Goal: Transaction & Acquisition: Download file/media

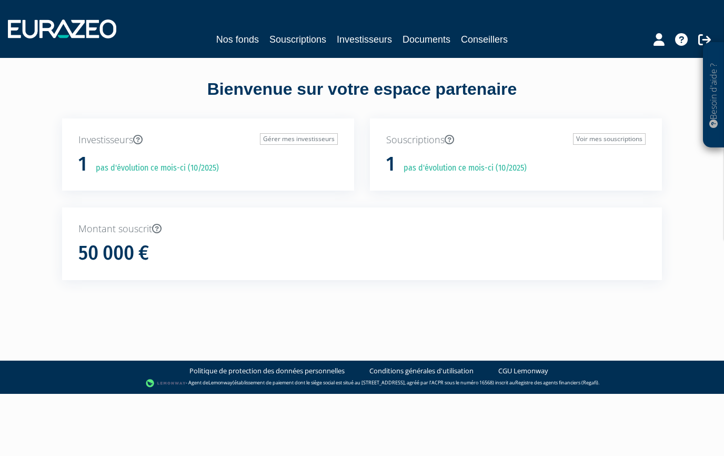
click at [245, 37] on link "Nos fonds" at bounding box center [237, 39] width 43 height 15
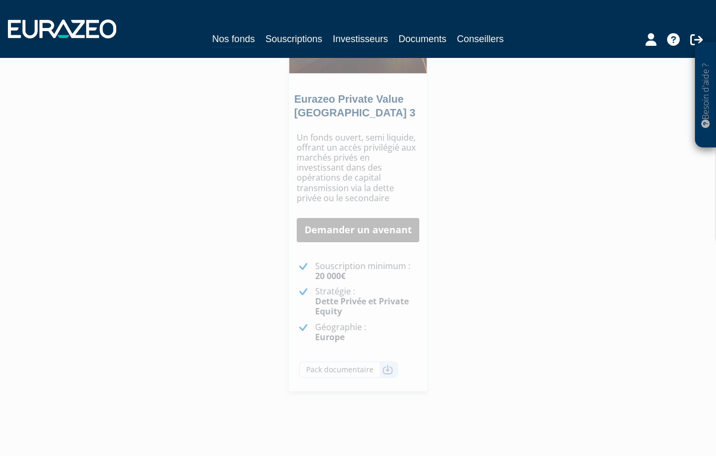
scroll to position [642, 0]
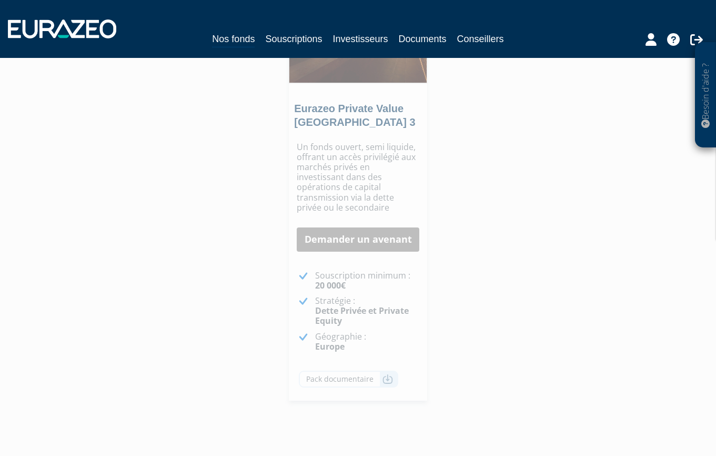
click at [354, 227] on link "Demander un avenant" at bounding box center [358, 239] width 123 height 24
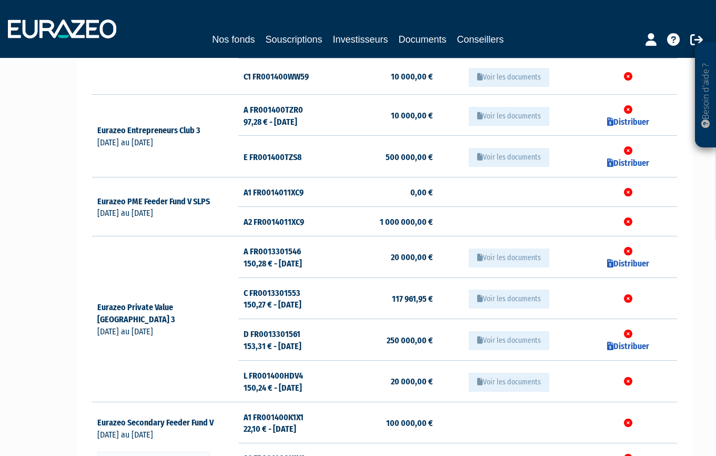
scroll to position [259, 0]
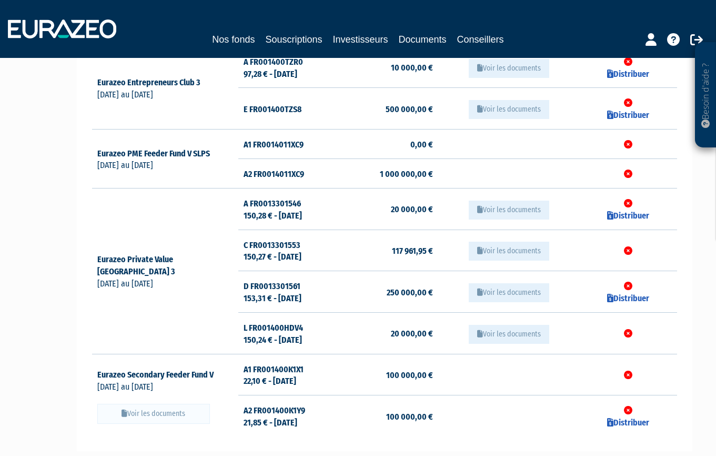
click at [511, 245] on button "Voir les documents" at bounding box center [509, 250] width 80 height 19
click at [509, 244] on button "Voir les documents" at bounding box center [509, 250] width 80 height 19
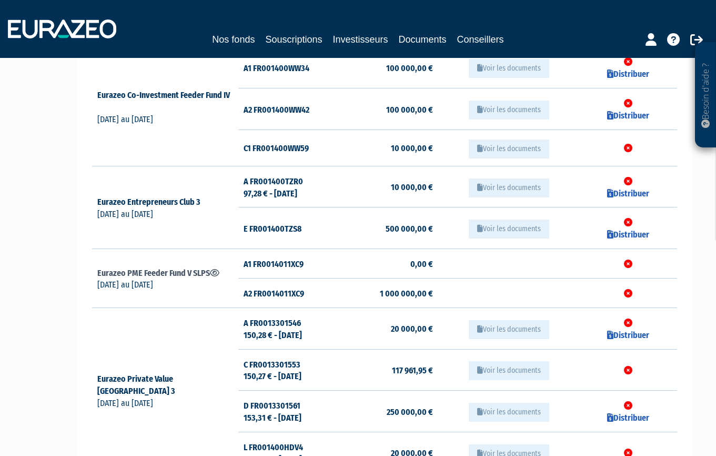
scroll to position [0, 0]
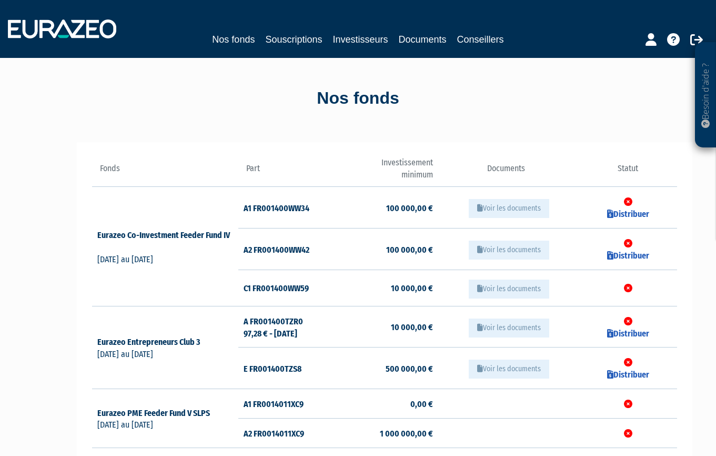
click at [420, 42] on link "Documents" at bounding box center [423, 39] width 48 height 15
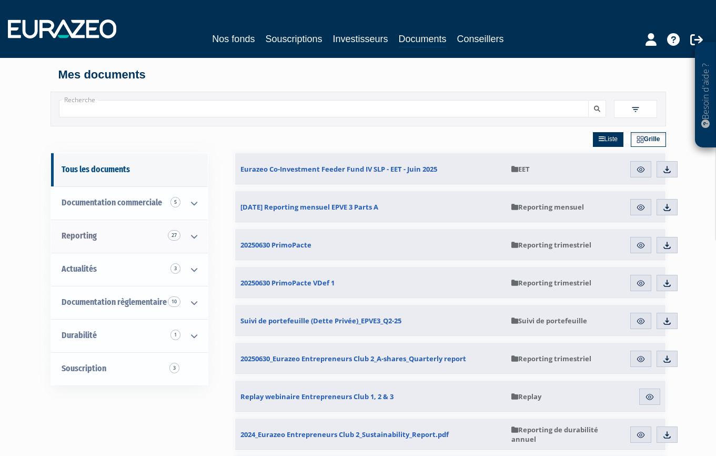
click at [195, 235] on icon at bounding box center [193, 236] width 27 height 33
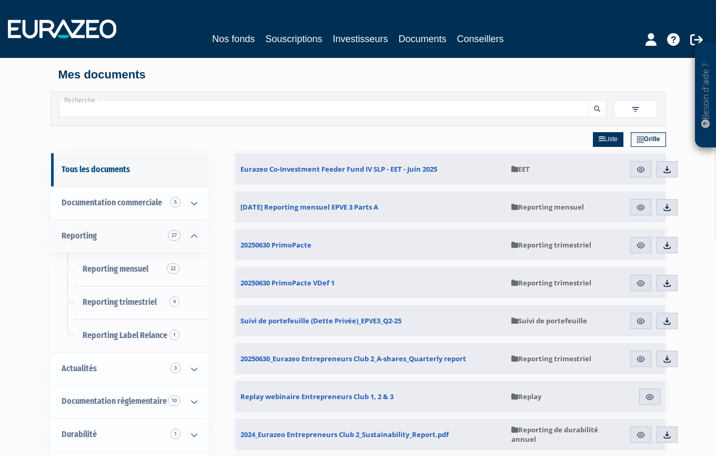
click at [84, 232] on span "Reporting 27" at bounding box center [79, 235] width 35 height 10
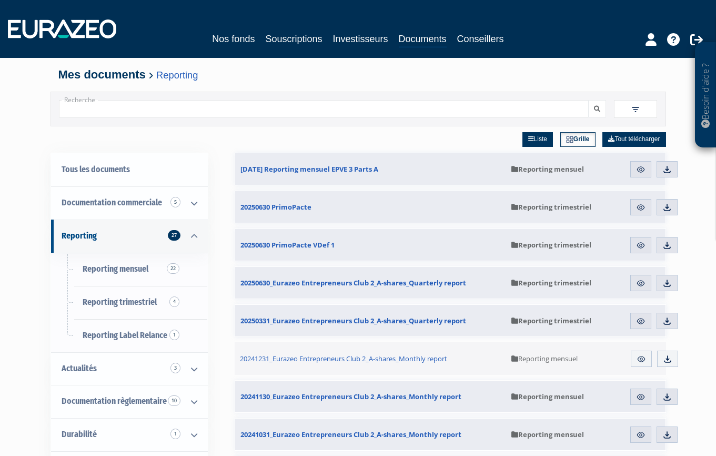
click at [642, 167] on img at bounding box center [640, 169] width 9 height 9
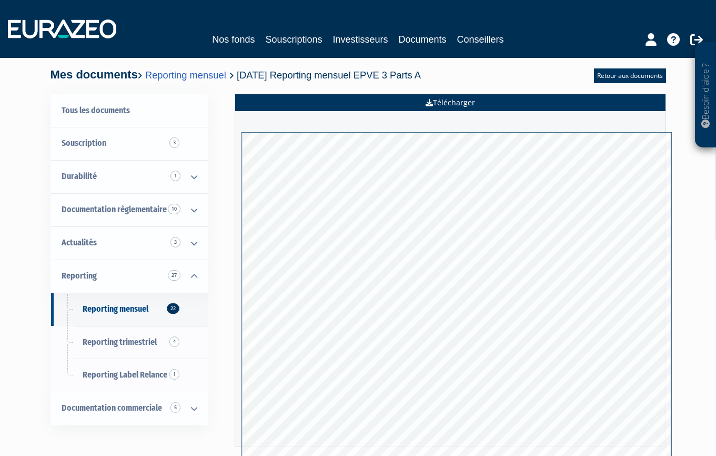
click at [437, 100] on link "Télécharger" at bounding box center [450, 102] width 430 height 17
